Goal: Information Seeking & Learning: Learn about a topic

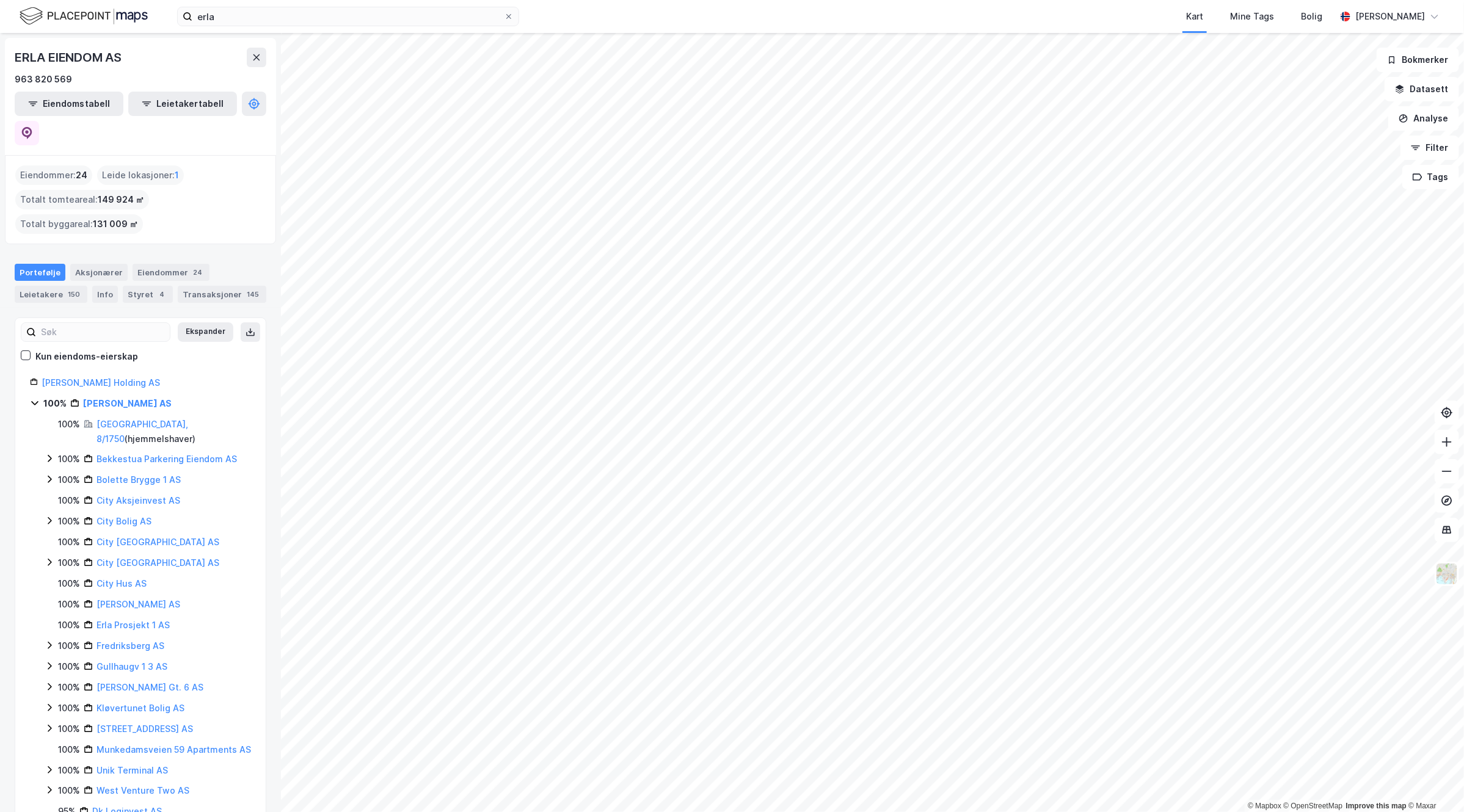
scroll to position [70, 0]
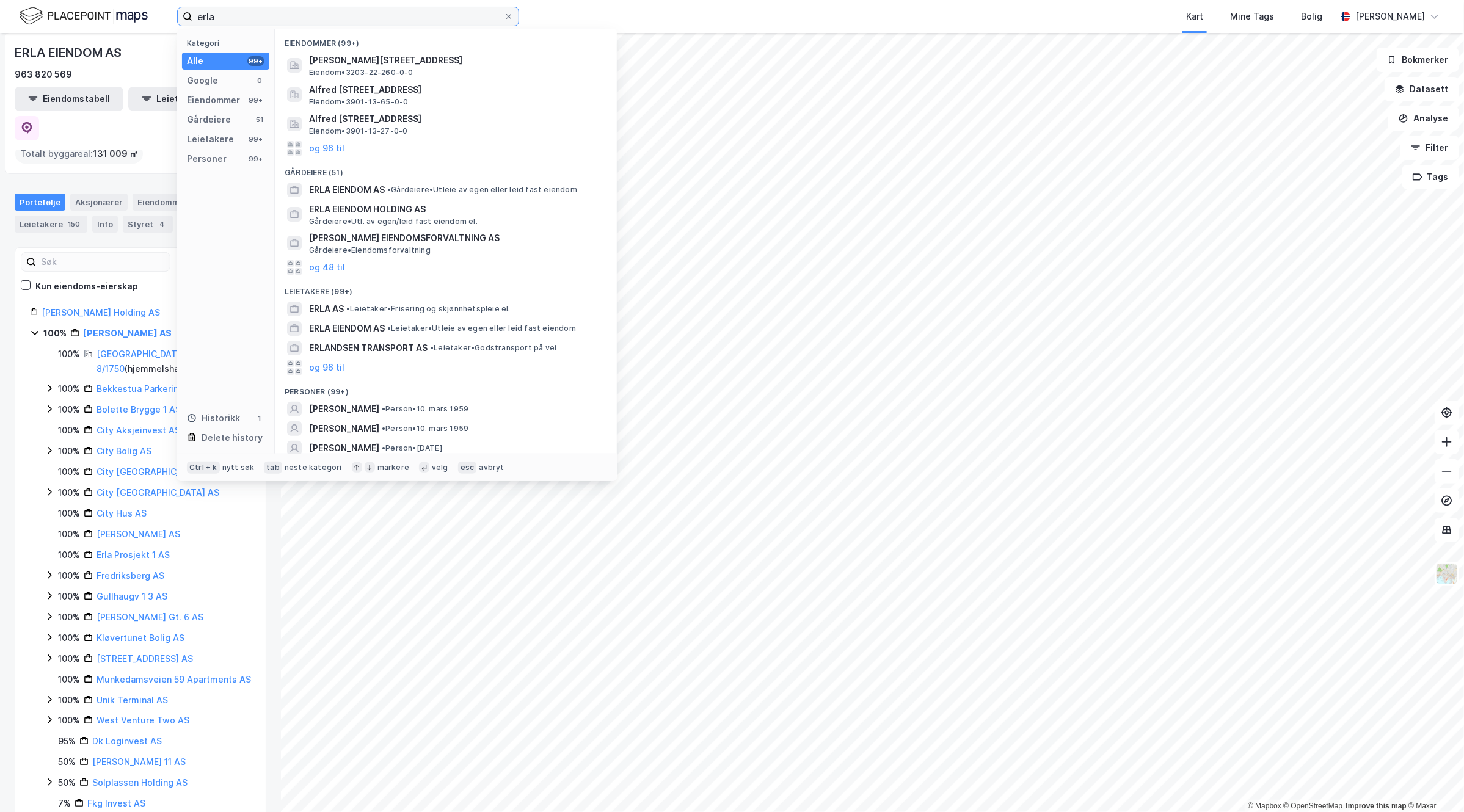
drag, startPoint x: 251, startPoint y: 8, endPoint x: 59, endPoint y: 15, distance: 192.1
click at [59, 15] on div "erla Kategori Alle 99+ Google 0 Eiendommer 99+ Gårdeiere 51 Leietakere 99+ Pers…" at bounding box center [732, 17] width 1464 height 33
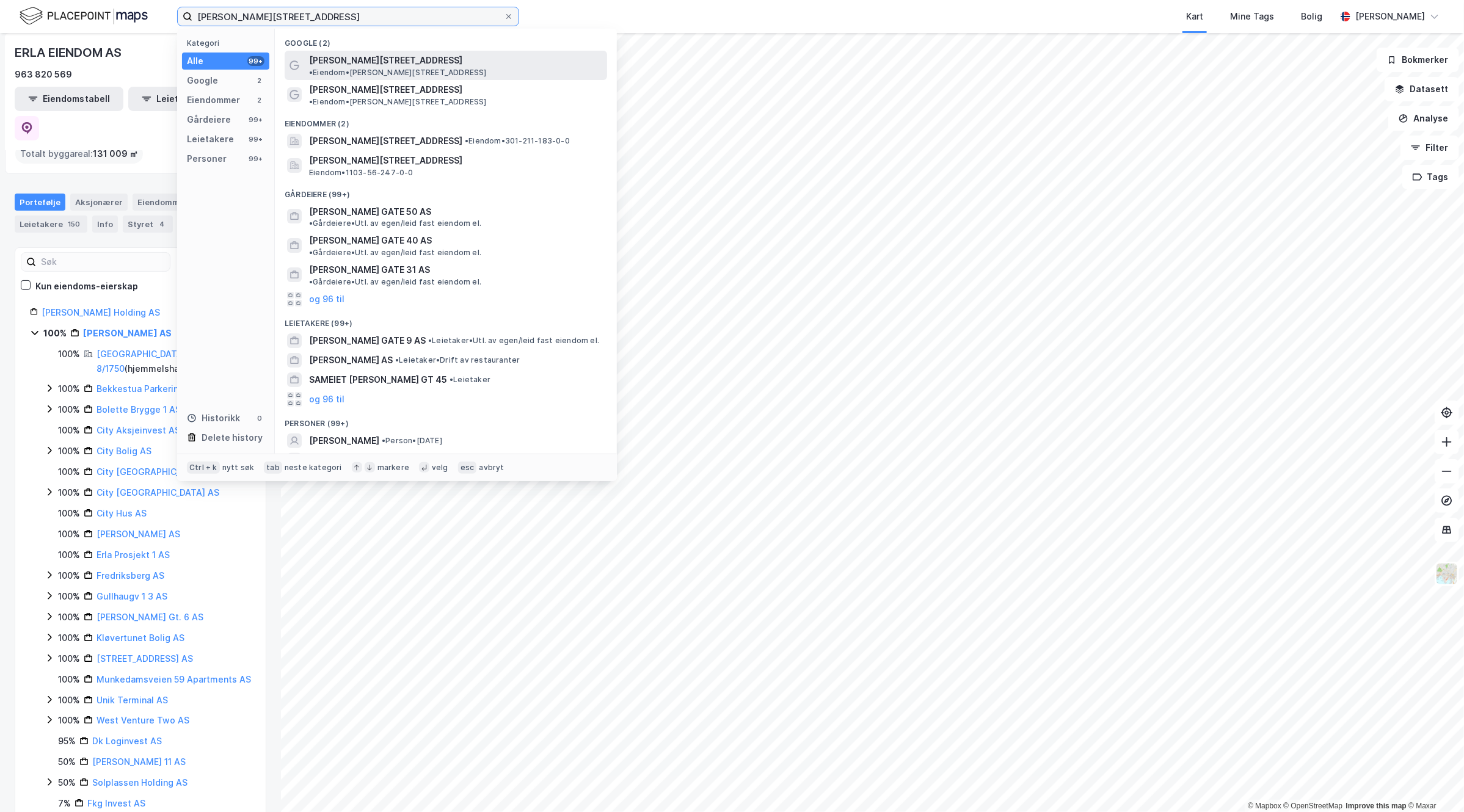
type input "[PERSON_NAME][STREET_ADDRESS]"
click at [372, 62] on span "[PERSON_NAME][STREET_ADDRESS]" at bounding box center [385, 60] width 153 height 14
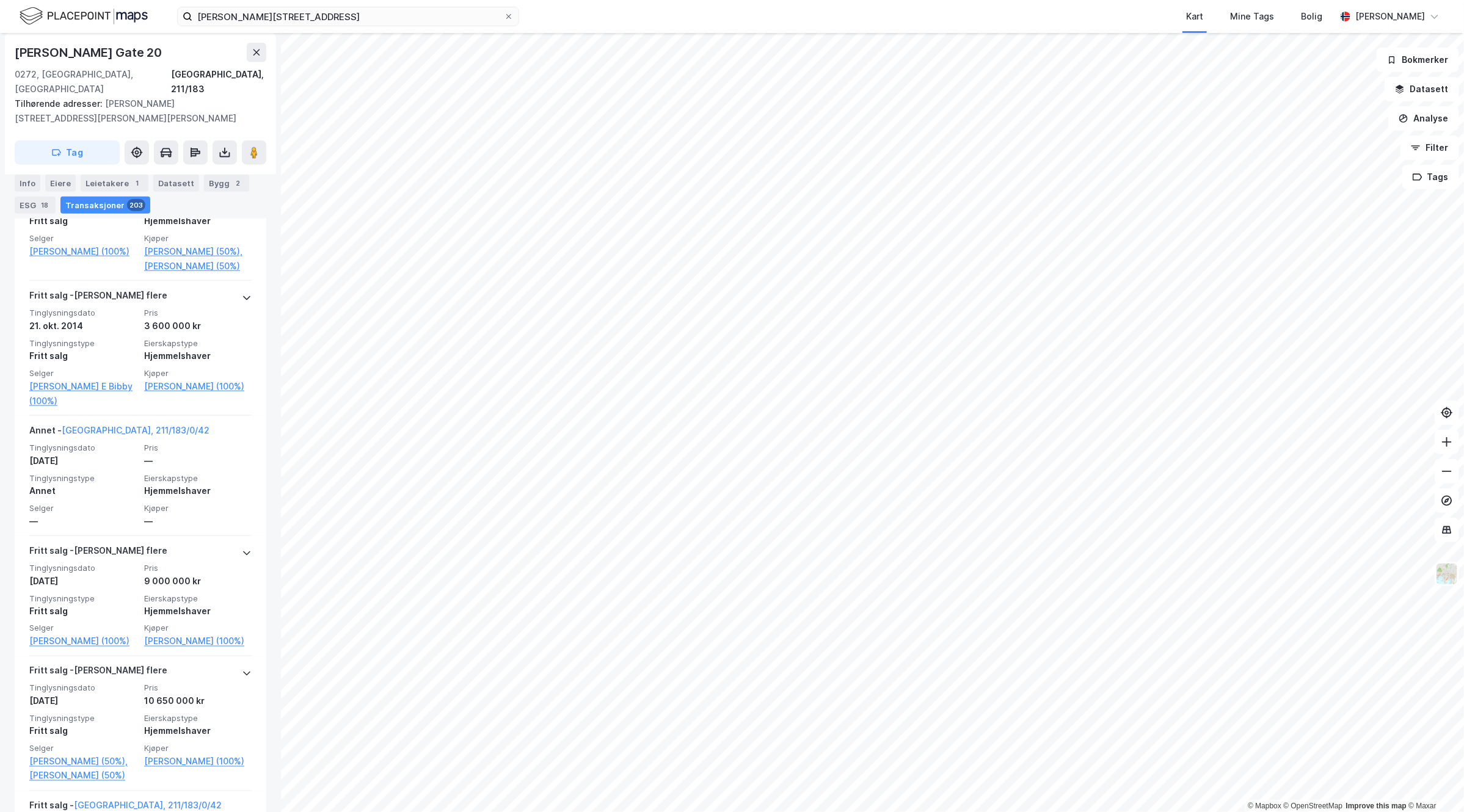
scroll to position [6944, 0]
